Goal: Information Seeking & Learning: Learn about a topic

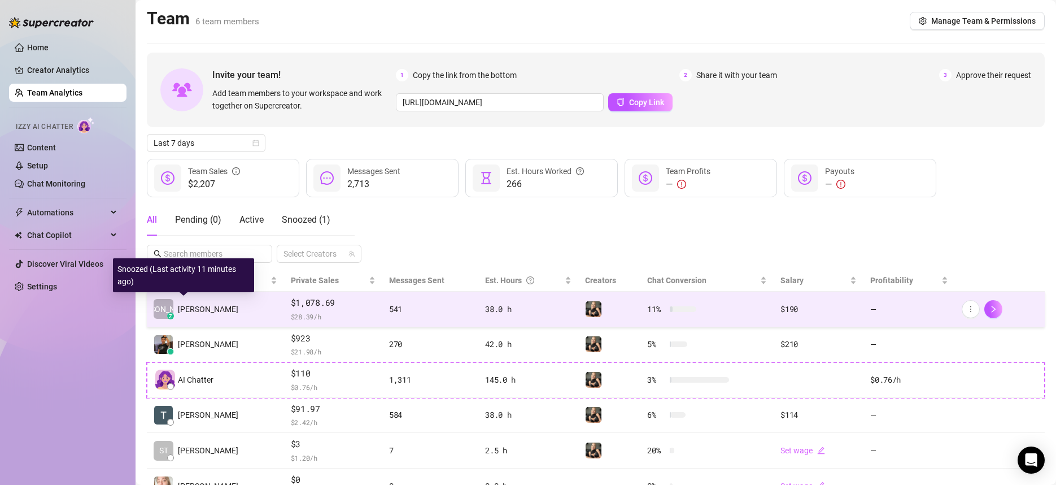
click at [190, 311] on span "[PERSON_NAME]" at bounding box center [208, 309] width 60 height 12
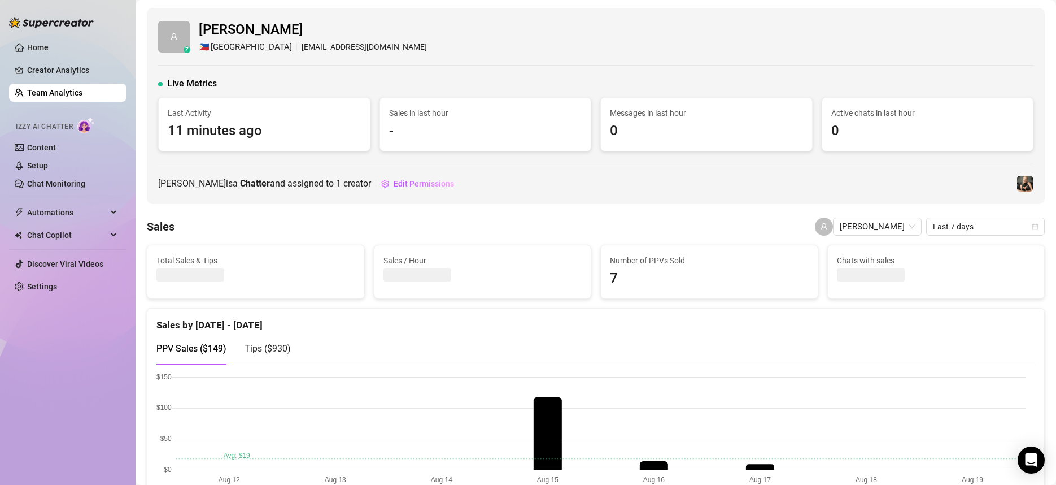
scroll to position [226, 0]
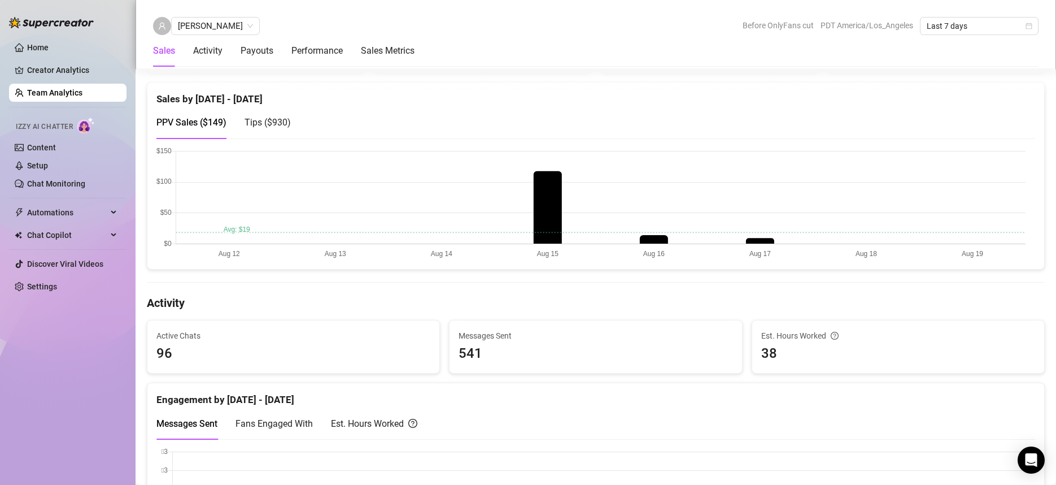
drag, startPoint x: 702, startPoint y: 135, endPoint x: 676, endPoint y: 143, distance: 27.3
click at [702, 135] on div "PPV Sales ( $149 ) Tips ( $930 )" at bounding box center [595, 122] width 879 height 32
click at [260, 124] on span "Tips ( $930 )" at bounding box center [268, 122] width 46 height 11
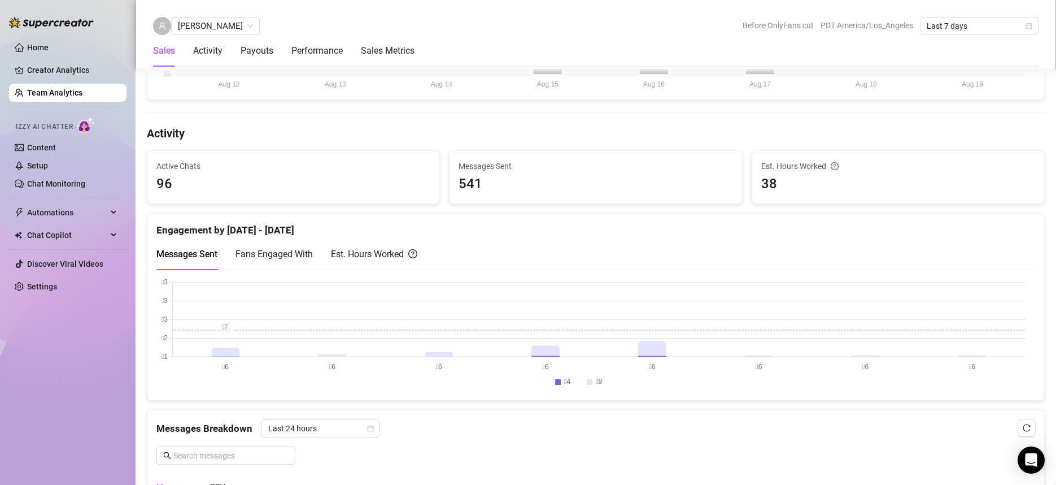
scroll to position [452, 0]
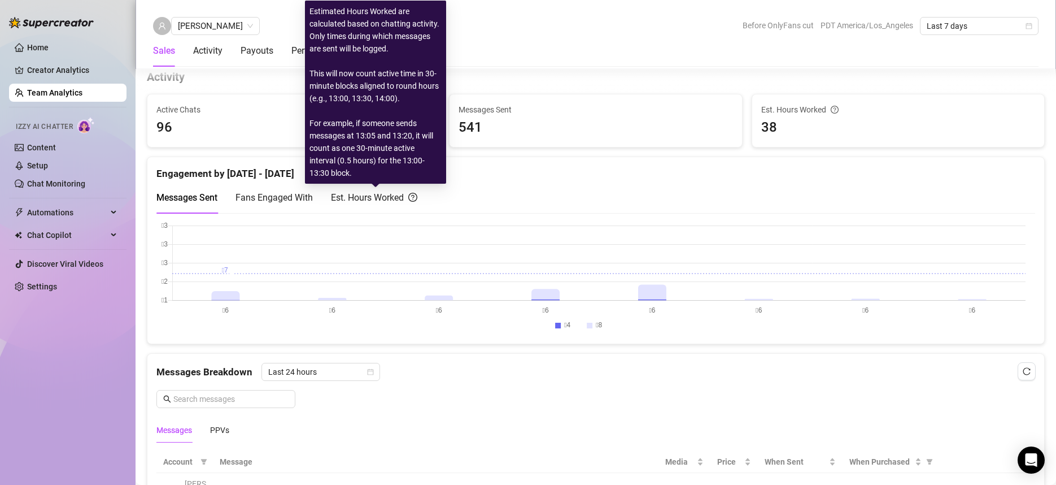
click at [385, 194] on div "Est. Hours Worked" at bounding box center [374, 197] width 86 height 14
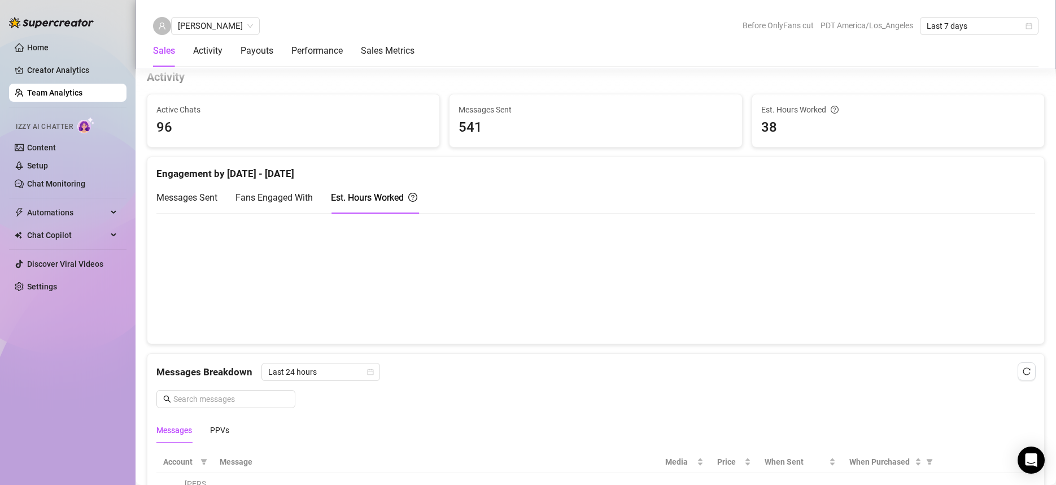
click at [608, 373] on div "Messages Breakdown Last 24 hours" at bounding box center [595, 372] width 879 height 18
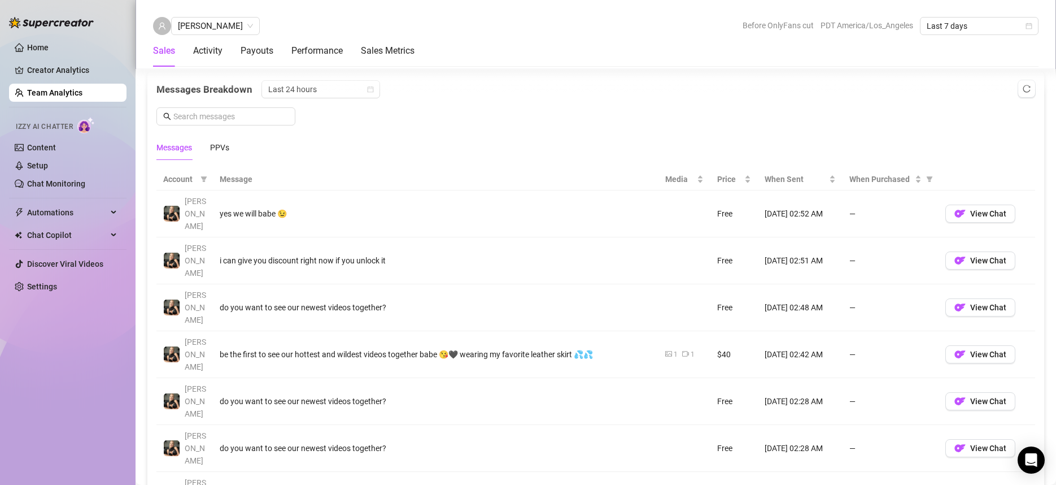
scroll to position [791, 0]
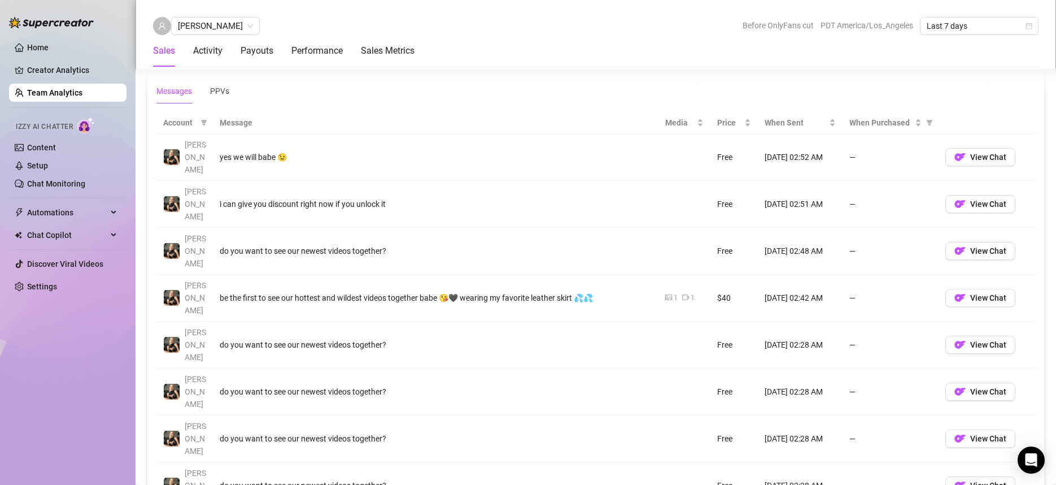
click at [419, 436] on div "Account Message Media Price When Sent When Purchased [PERSON_NAME] yes we will …" at bounding box center [595, 373] width 879 height 522
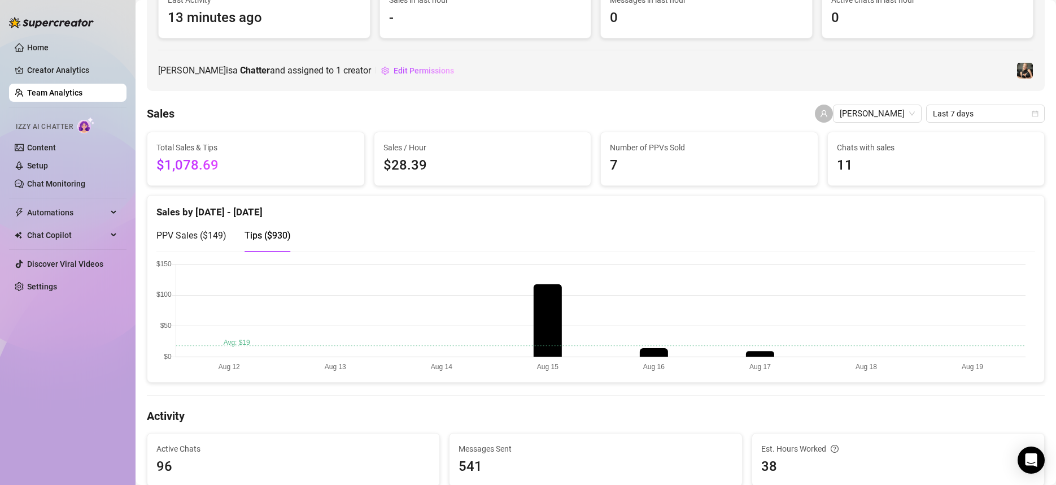
scroll to position [169, 0]
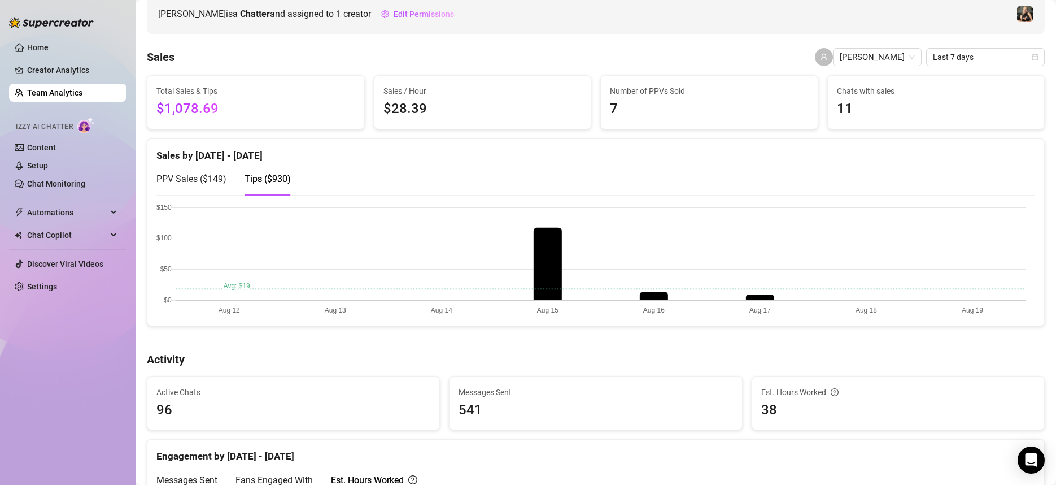
click at [67, 374] on div "Home Creator Analytics Team Analytics Izzy AI Chatter Content Setup Chat Monito…" at bounding box center [67, 237] width 117 height 474
click at [203, 176] on span "PPV Sales ( $149 )" at bounding box center [191, 178] width 70 height 11
click at [263, 175] on span "Tips ( $930 )" at bounding box center [268, 178] width 46 height 11
